Goal: Task Accomplishment & Management: Manage account settings

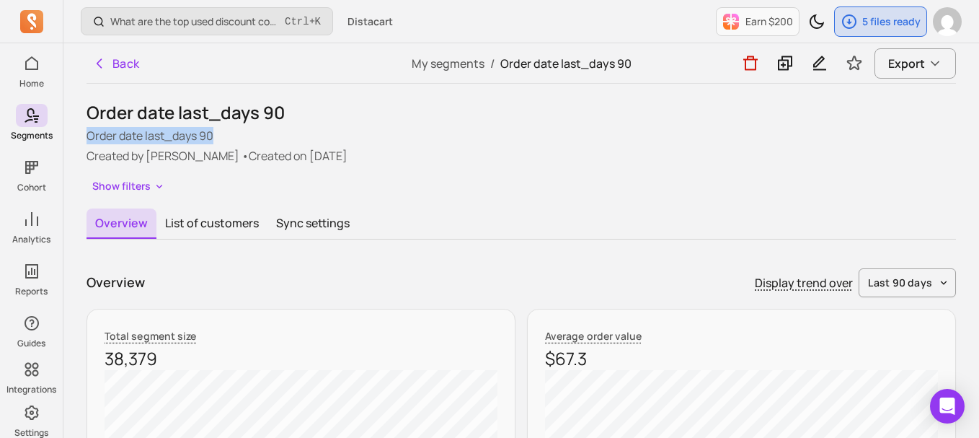
scroll to position [1, 0]
click at [315, 230] on button "Sync settings" at bounding box center [313, 223] width 91 height 30
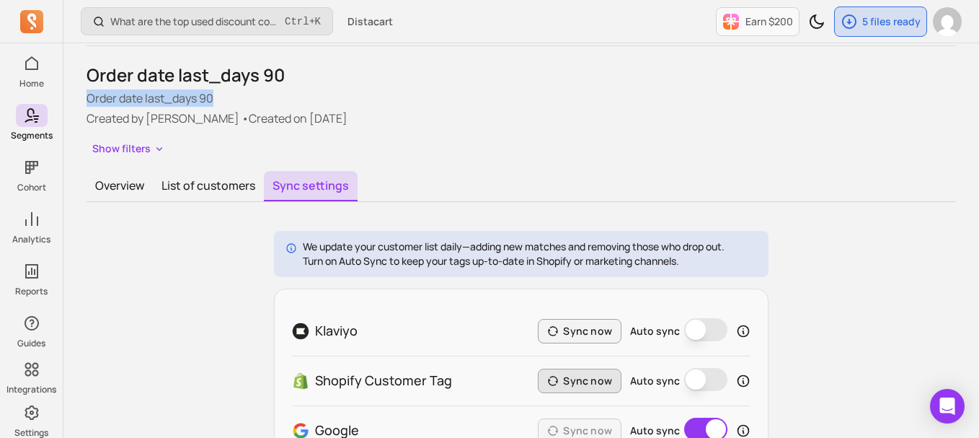
scroll to position [6, 0]
